Goal: Transaction & Acquisition: Subscribe to service/newsletter

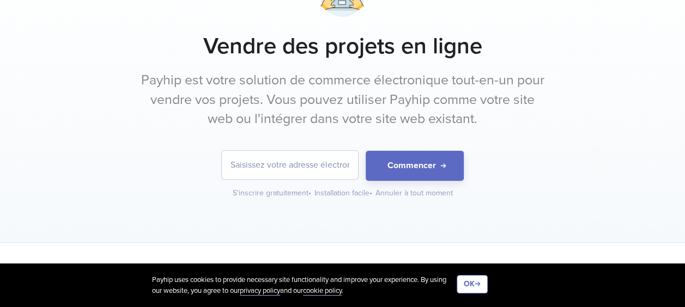
scroll to position [110, 0]
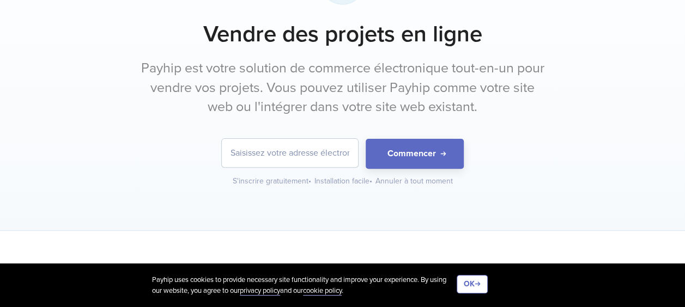
click at [322, 154] on input "email" at bounding box center [290, 153] width 136 height 28
type input "[EMAIL_ADDRESS][DOMAIN_NAME]"
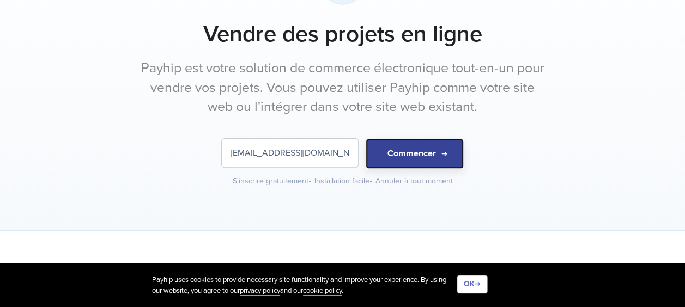
click at [427, 155] on button "Commencer" at bounding box center [415, 154] width 98 height 30
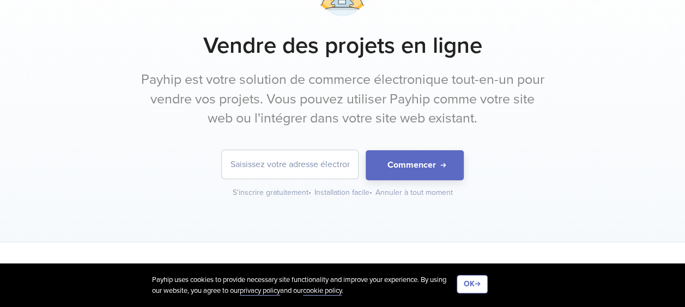
scroll to position [96, 0]
click at [334, 161] on input "email" at bounding box center [290, 165] width 136 height 28
type input "[EMAIL_ADDRESS][DOMAIN_NAME]"
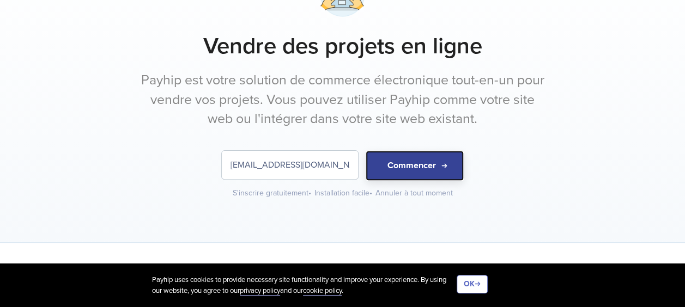
click at [424, 166] on button "Commencer" at bounding box center [415, 166] width 98 height 30
